Goal: Find specific page/section: Find specific page/section

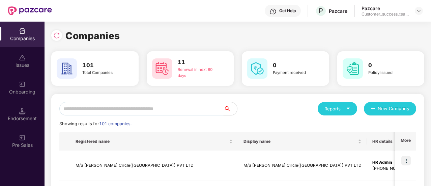
click at [126, 109] on input "text" at bounding box center [141, 108] width 164 height 13
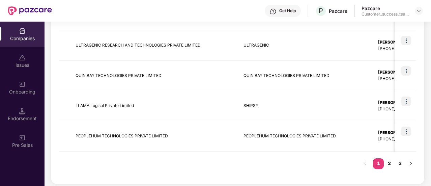
scroll to position [295, 0]
type input "***"
click at [403, 101] on img at bounding box center [405, 101] width 9 height 9
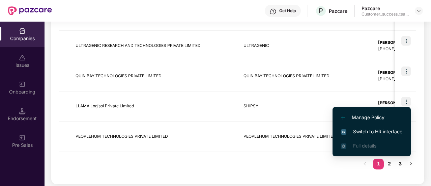
click at [375, 132] on span "Switch to HR interface" at bounding box center [371, 131] width 61 height 7
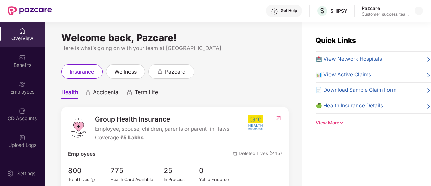
click at [27, 68] on div "Benefits" at bounding box center [22, 60] width 45 height 25
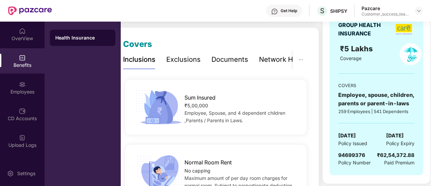
scroll to position [0, 0]
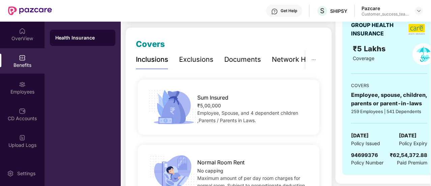
click at [24, 56] on img at bounding box center [22, 57] width 7 height 7
click at [250, 65] on div "Documents" at bounding box center [242, 59] width 37 height 19
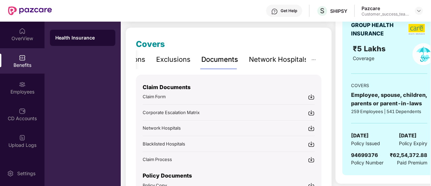
scroll to position [128, 0]
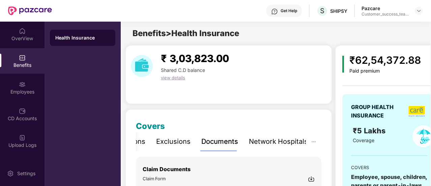
scroll to position [128, 0]
